Goal: Task Accomplishment & Management: Complete application form

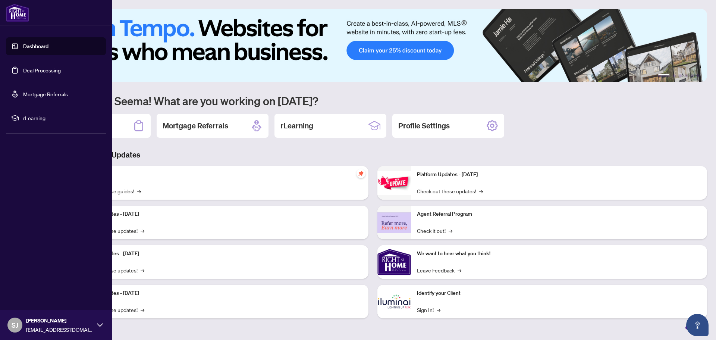
click at [34, 46] on link "Dashboard" at bounding box center [35, 46] width 25 height 7
click at [51, 72] on link "Deal Processing" at bounding box center [42, 70] width 38 height 7
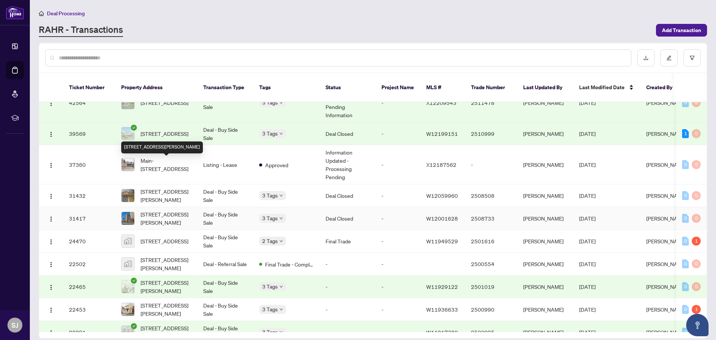
scroll to position [75, 0]
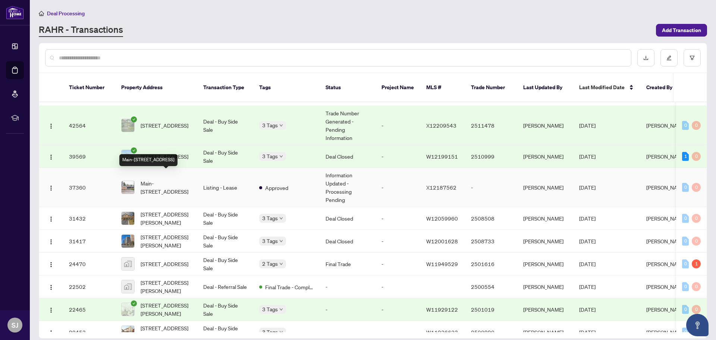
click at [172, 179] on span "Main-[STREET_ADDRESS]" at bounding box center [166, 187] width 51 height 16
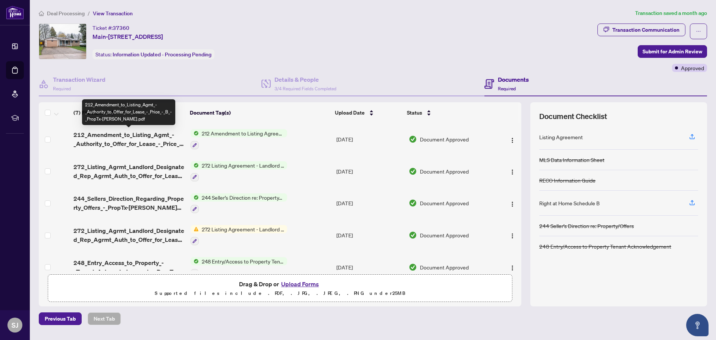
click at [123, 137] on span "212_Amendment_to_Listing_Agmt_-_Authority_to_Offer_for_Lease_-_Price_-_B_-_Prop…" at bounding box center [128, 139] width 111 height 18
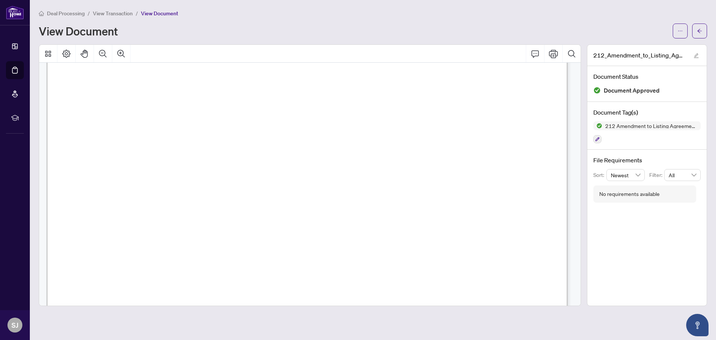
scroll to position [37, 0]
click at [116, 14] on span "View Transaction" at bounding box center [113, 13] width 40 height 7
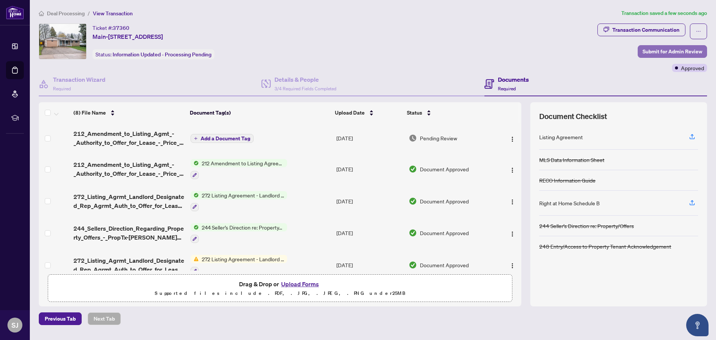
click at [686, 48] on span "Submit for Admin Review" at bounding box center [672, 51] width 60 height 12
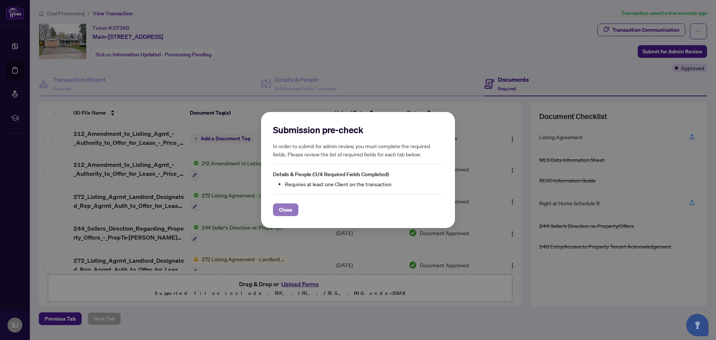
click at [289, 210] on span "Close" at bounding box center [285, 210] width 13 height 12
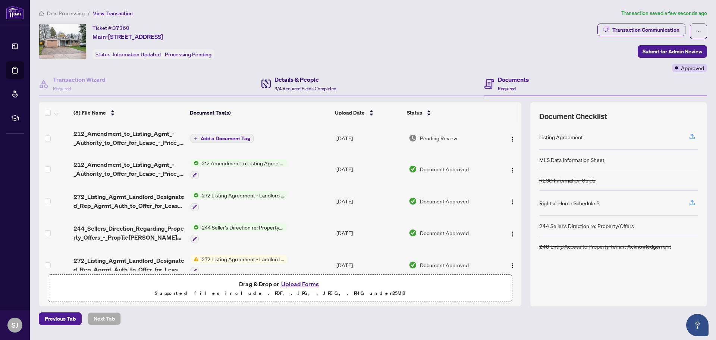
click at [288, 77] on h4 "Details & People" at bounding box center [305, 79] width 62 height 9
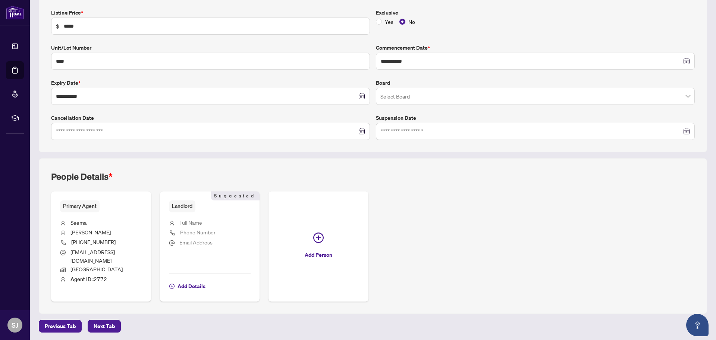
scroll to position [128, 0]
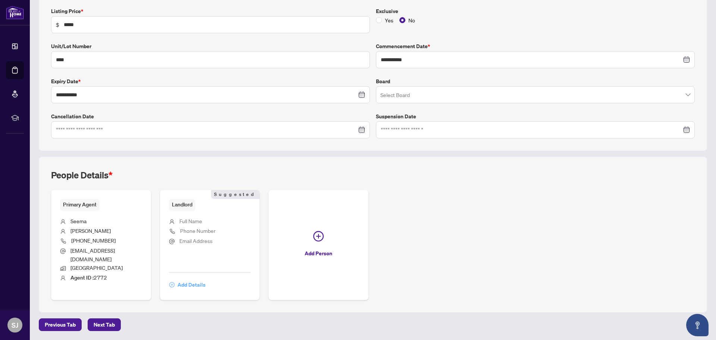
click at [190, 283] on span "Add Details" at bounding box center [191, 285] width 28 height 12
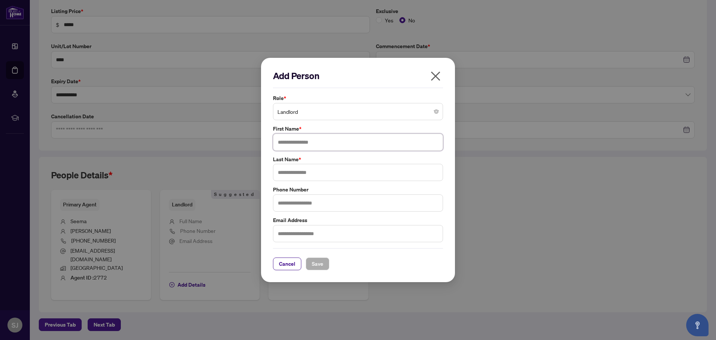
click at [317, 145] on input "text" at bounding box center [358, 141] width 170 height 17
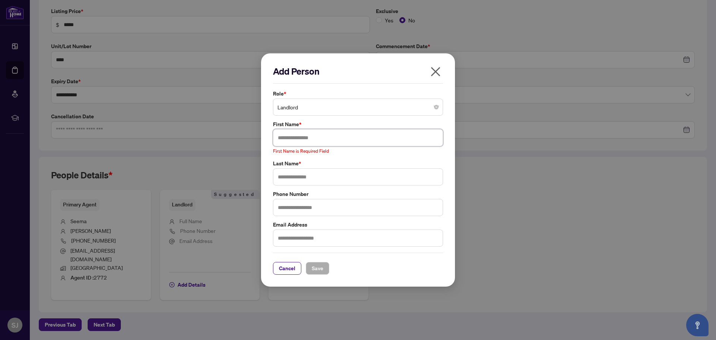
click at [304, 145] on input "text" at bounding box center [358, 137] width 170 height 17
click at [353, 142] on input "text" at bounding box center [358, 137] width 170 height 17
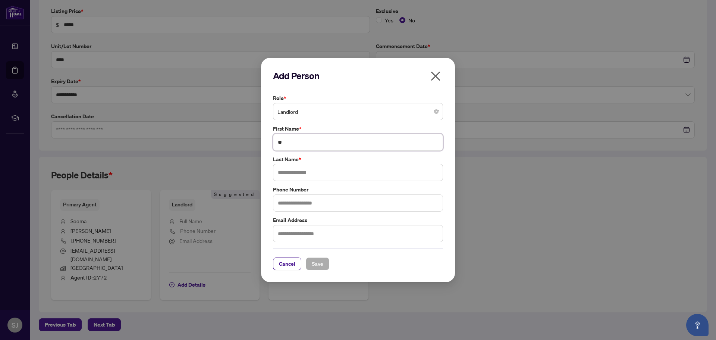
type input "*"
type input "**********"
type input "*****"
click at [315, 264] on span "Save" at bounding box center [318, 264] width 12 height 12
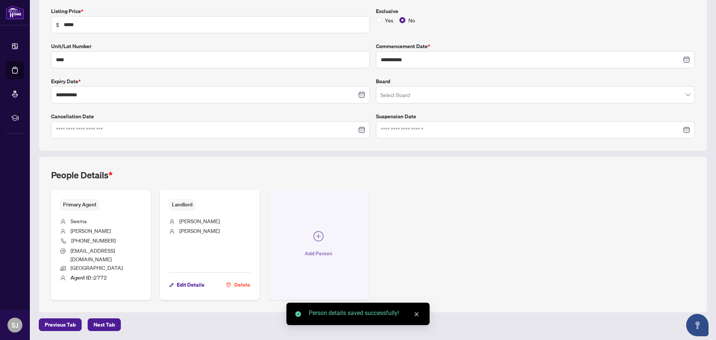
click at [320, 235] on icon "plus-circle" at bounding box center [318, 236] width 10 height 10
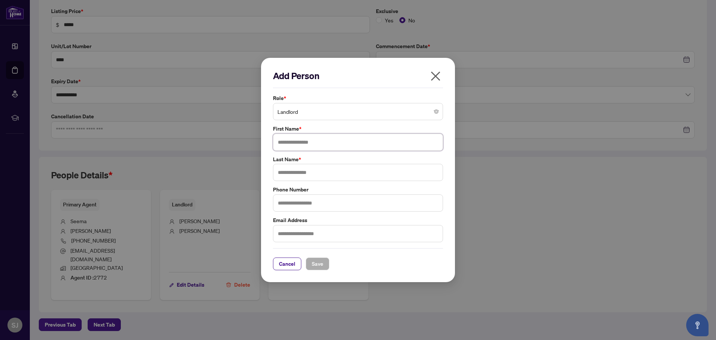
click at [289, 147] on input "text" at bounding box center [358, 141] width 170 height 17
type input "**********"
click at [329, 172] on input "text" at bounding box center [358, 172] width 170 height 17
type input "*****"
click at [319, 265] on span "Save" at bounding box center [318, 264] width 12 height 12
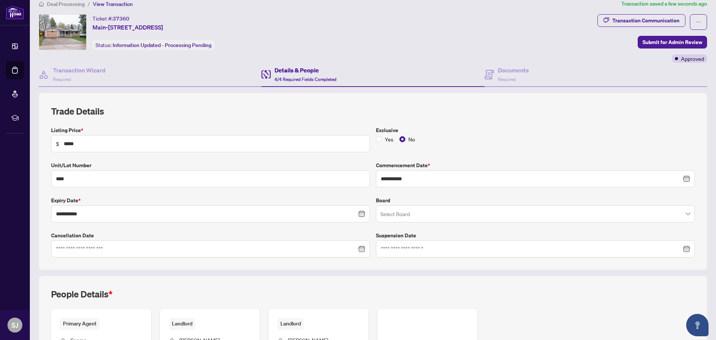
scroll to position [0, 0]
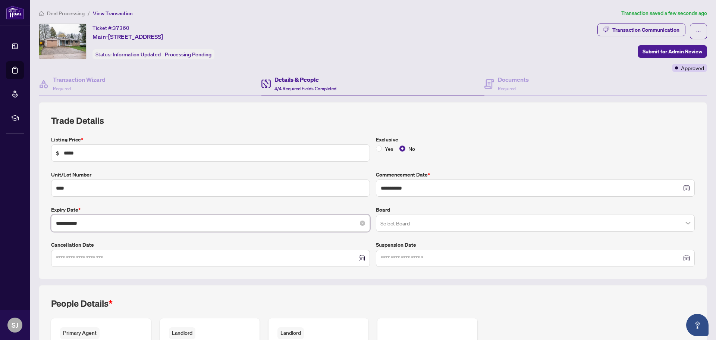
click at [265, 224] on input "**********" at bounding box center [206, 223] width 301 height 8
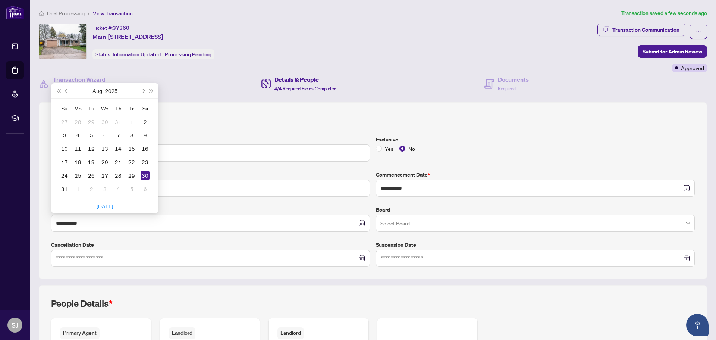
click at [142, 90] on span "Next month (PageDown)" at bounding box center [143, 91] width 4 height 4
type input "**********"
click at [134, 173] on div "31" at bounding box center [131, 175] width 9 height 9
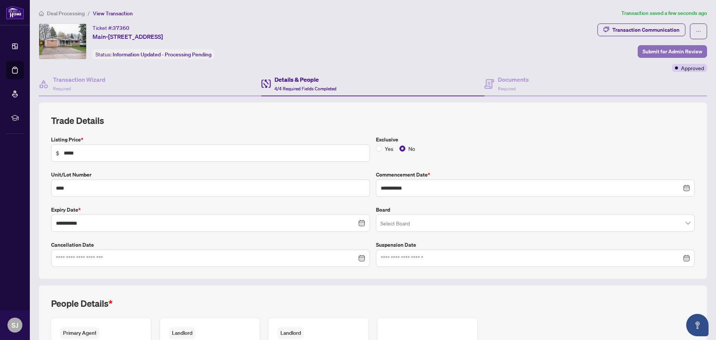
click at [657, 51] on span "Submit for Admin Review" at bounding box center [672, 51] width 60 height 12
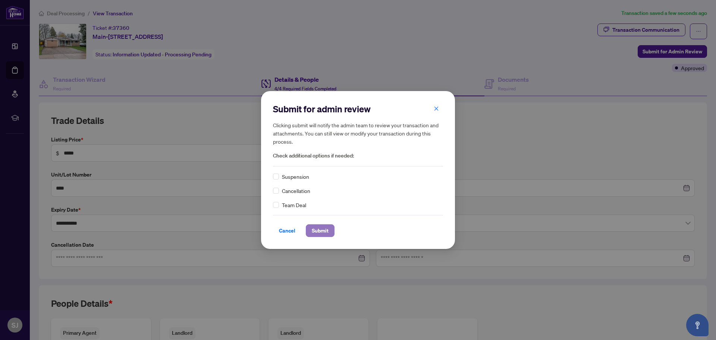
click at [316, 230] on span "Submit" at bounding box center [320, 230] width 17 height 12
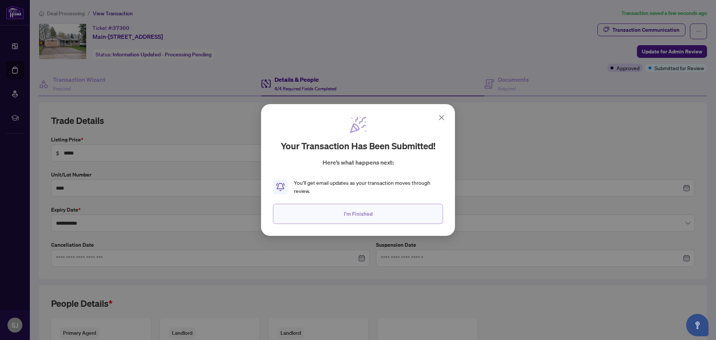
click at [349, 217] on span "I'm Finished" at bounding box center [358, 214] width 29 height 12
